Goal: Check status: Check status

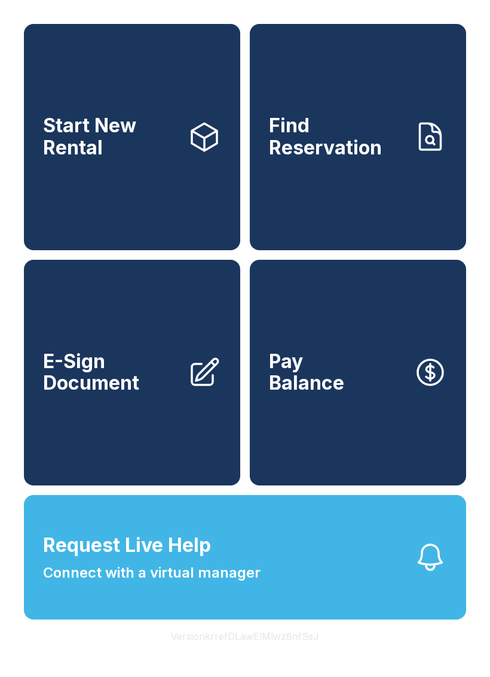
click at [382, 577] on button "Request Live Help Connect with a virtual manager" at bounding box center [245, 557] width 443 height 124
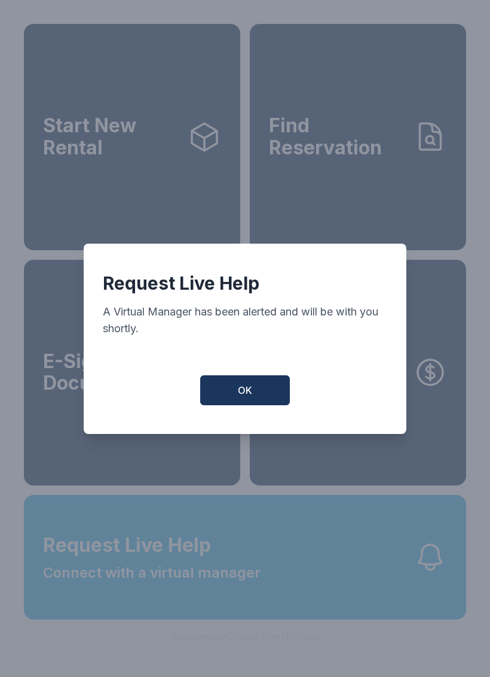
click at [276, 395] on button "OK" at bounding box center [245, 390] width 90 height 30
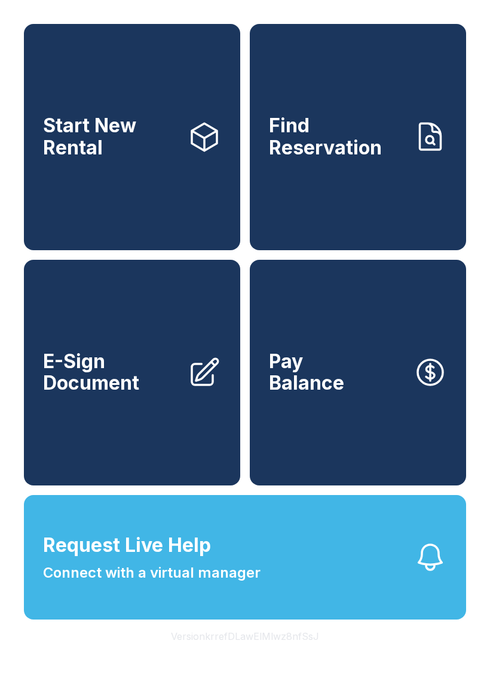
click at [335, 203] on link "Find Reservation" at bounding box center [358, 137] width 217 height 226
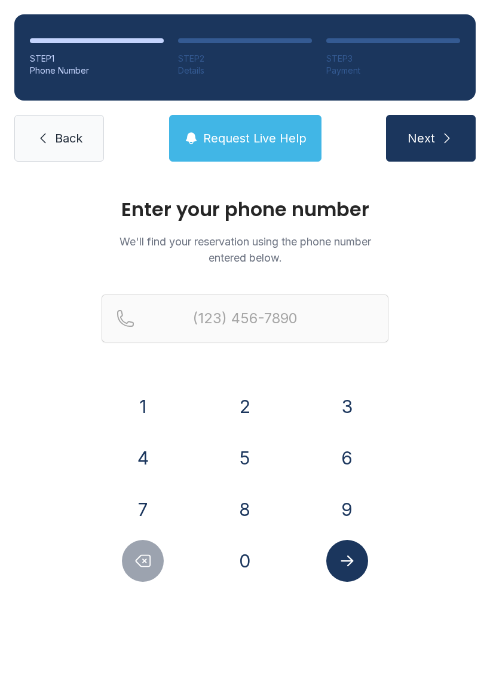
click at [364, 413] on button "3" at bounding box center [348, 406] width 42 height 42
click at [226, 396] on button "2" at bounding box center [245, 406] width 42 height 42
click at [137, 388] on button "1" at bounding box center [143, 406] width 42 height 42
click at [348, 419] on button "3" at bounding box center [348, 406] width 42 height 42
click at [127, 510] on button "7" at bounding box center [143, 509] width 42 height 42
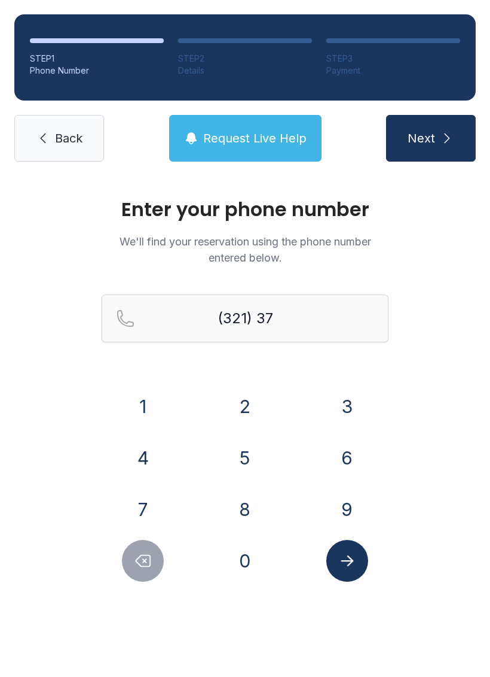
click at [130, 462] on button "4" at bounding box center [143, 458] width 42 height 42
click at [355, 518] on button "9" at bounding box center [348, 509] width 42 height 42
click at [362, 415] on button "3" at bounding box center [348, 406] width 42 height 42
click at [241, 456] on button "5" at bounding box center [245, 458] width 42 height 42
click at [362, 471] on button "6" at bounding box center [348, 458] width 42 height 42
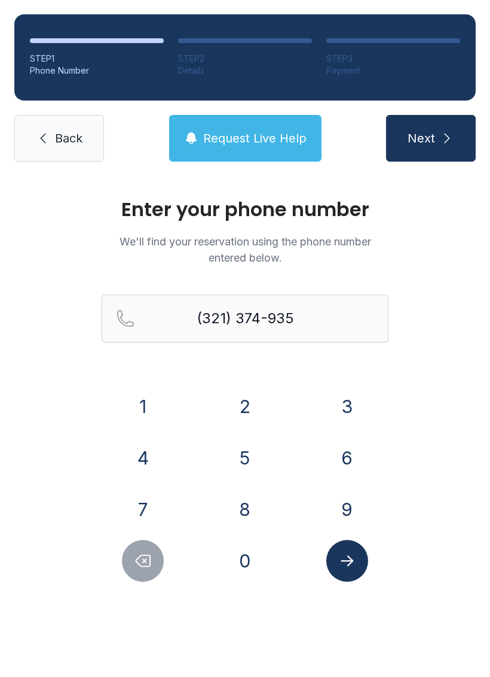
type input "[PHONE_NUMBER]"
click at [344, 567] on icon "Submit lookup form" at bounding box center [348, 560] width 18 height 18
